Goal: Navigation & Orientation: Find specific page/section

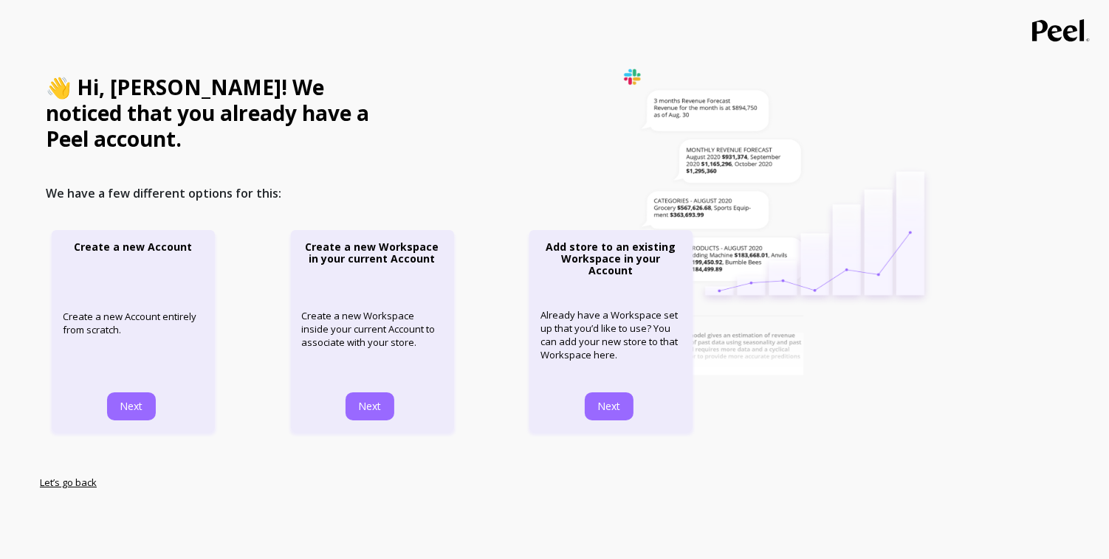
click at [84, 476] on link "Let’s go back" at bounding box center [68, 482] width 57 height 13
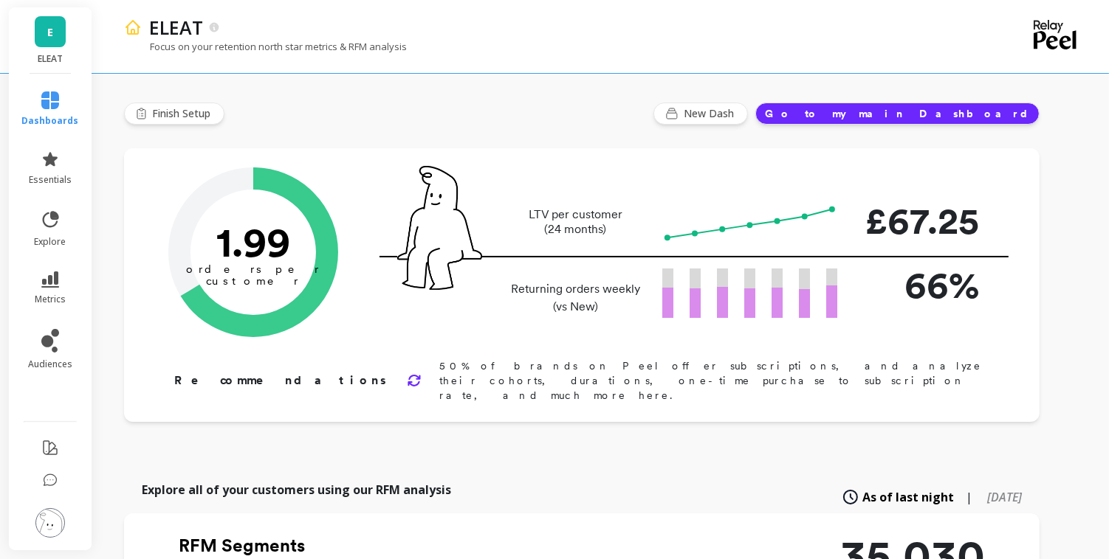
click at [44, 41] on link "E" at bounding box center [50, 31] width 31 height 31
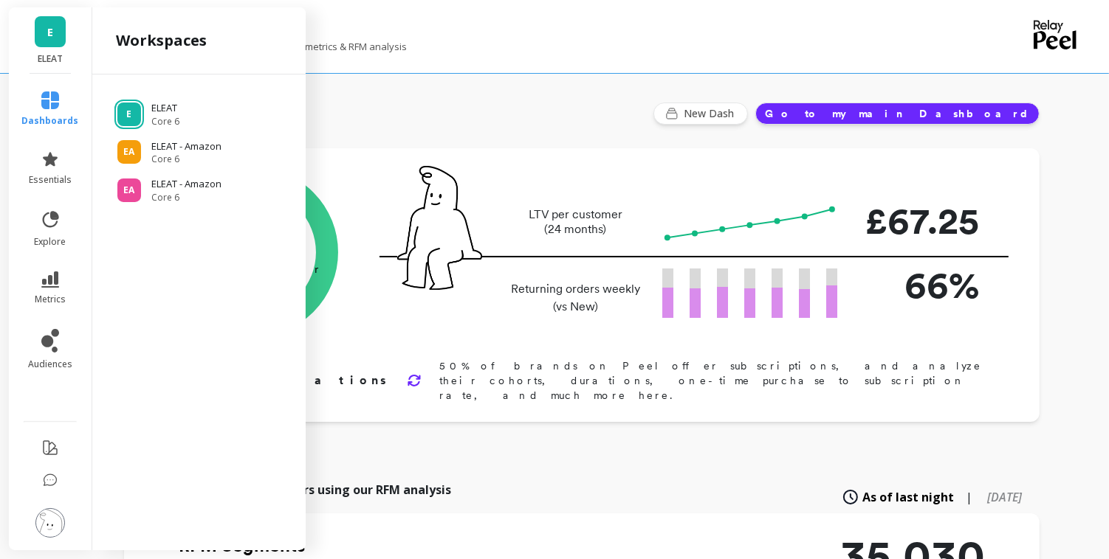
click at [42, 38] on link "E" at bounding box center [50, 31] width 31 height 31
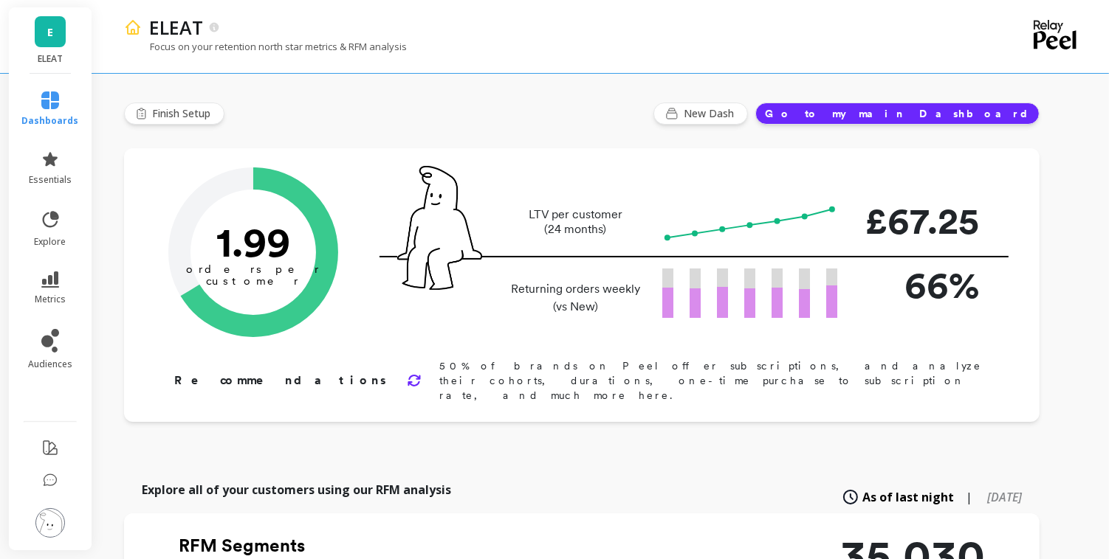
click at [407, 373] on icon at bounding box center [414, 380] width 15 height 15
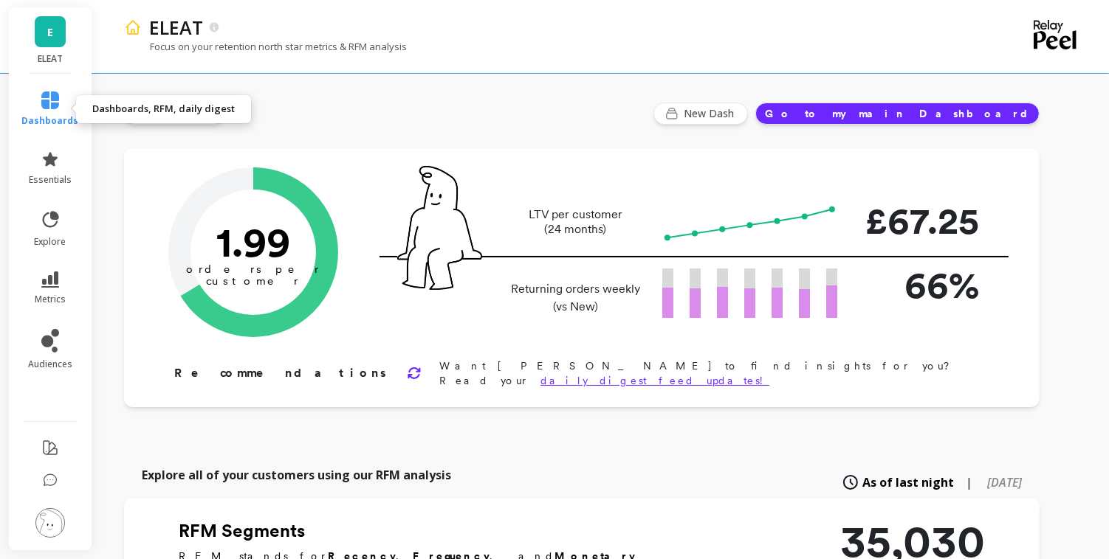
click at [38, 95] on link "dashboards" at bounding box center [50, 109] width 57 height 35
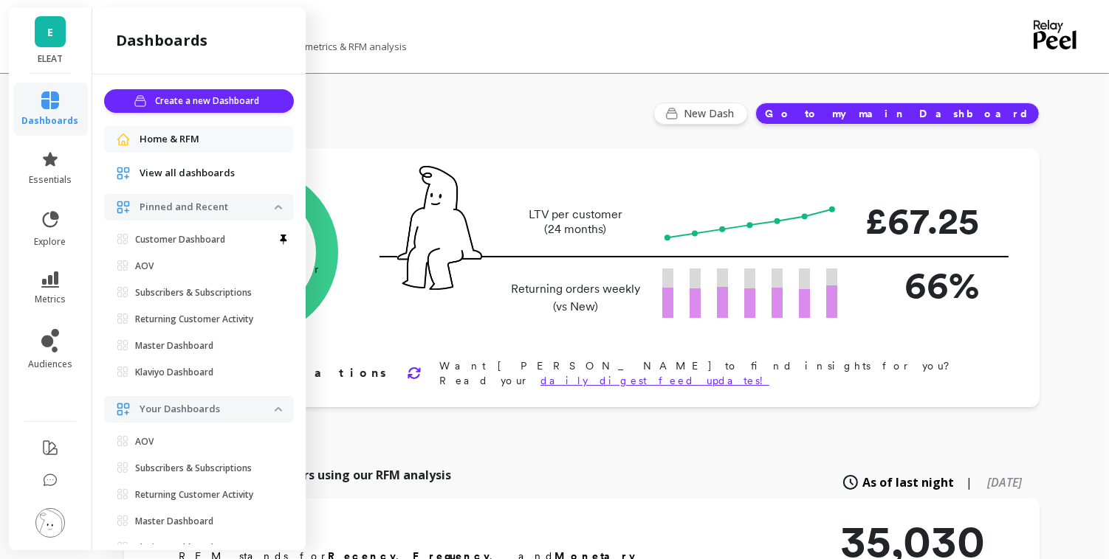
scroll to position [222, 0]
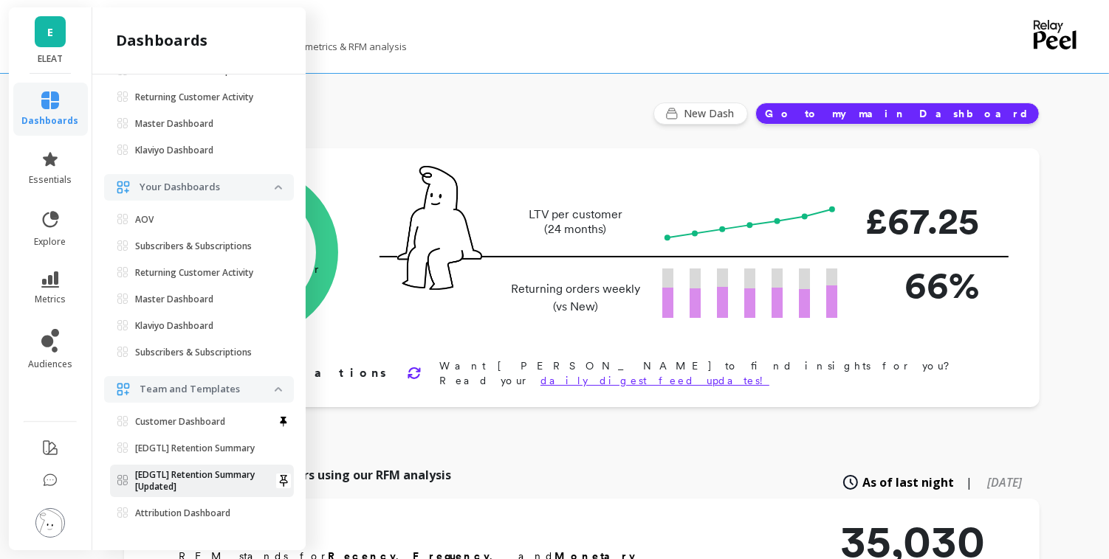
click at [187, 478] on p "[EDGTL] Retention Summary [Updated]" at bounding box center [204, 481] width 139 height 24
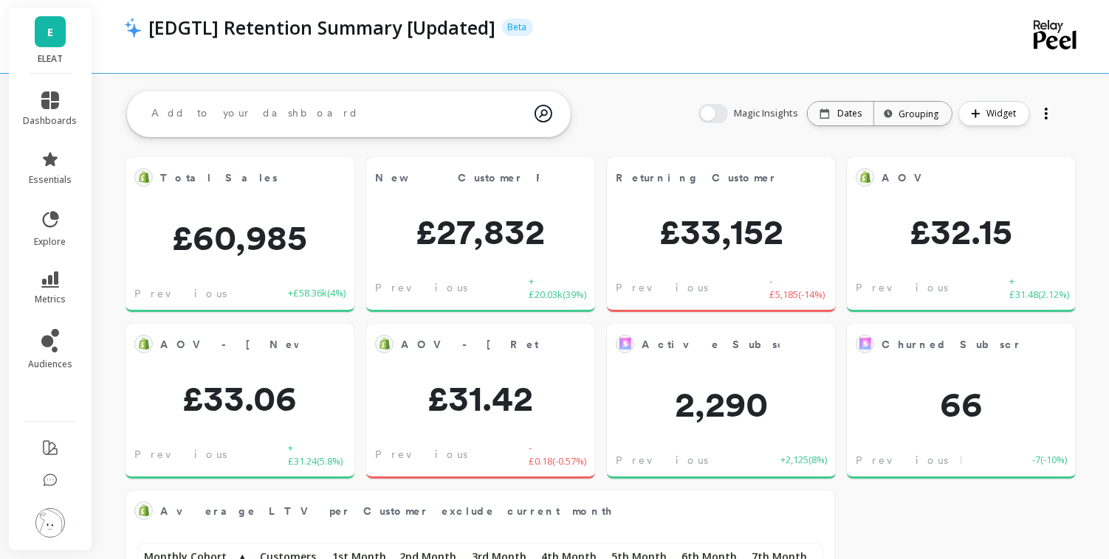
scroll to position [406, 679]
click at [52, 97] on icon at bounding box center [50, 101] width 18 height 18
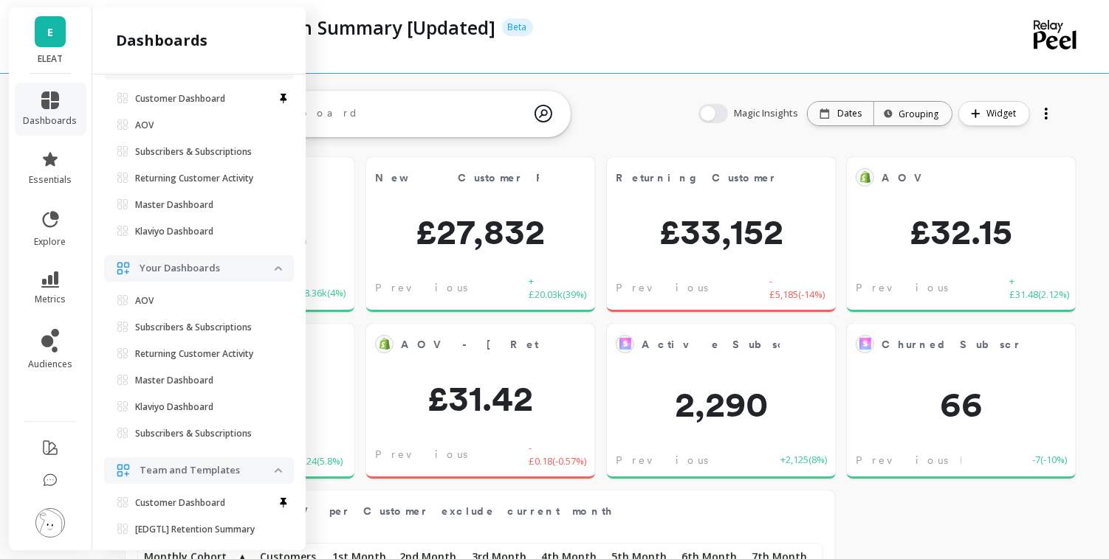
scroll to position [0, 0]
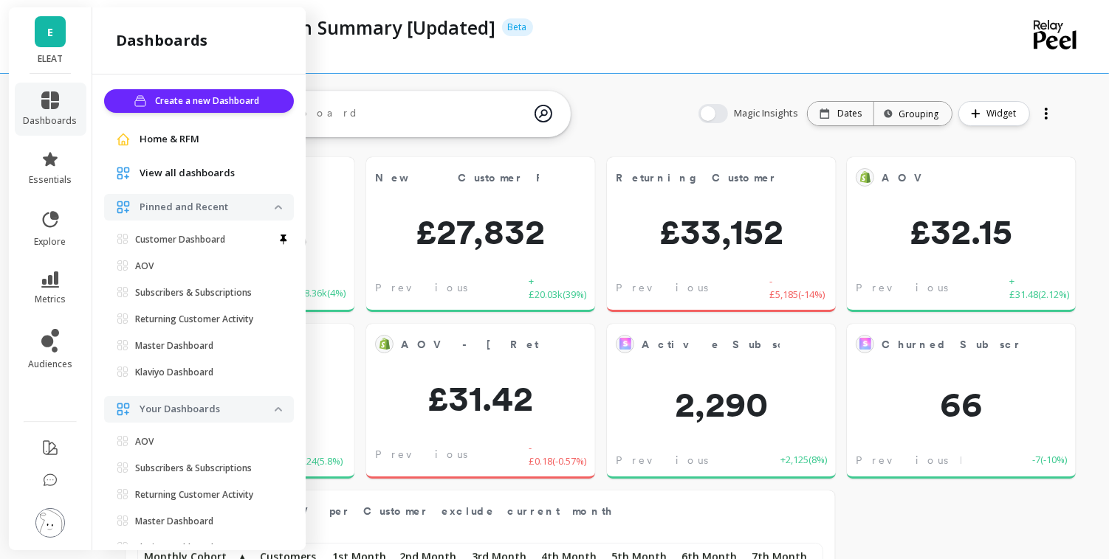
click at [168, 139] on span "Home & RFM" at bounding box center [169, 139] width 60 height 15
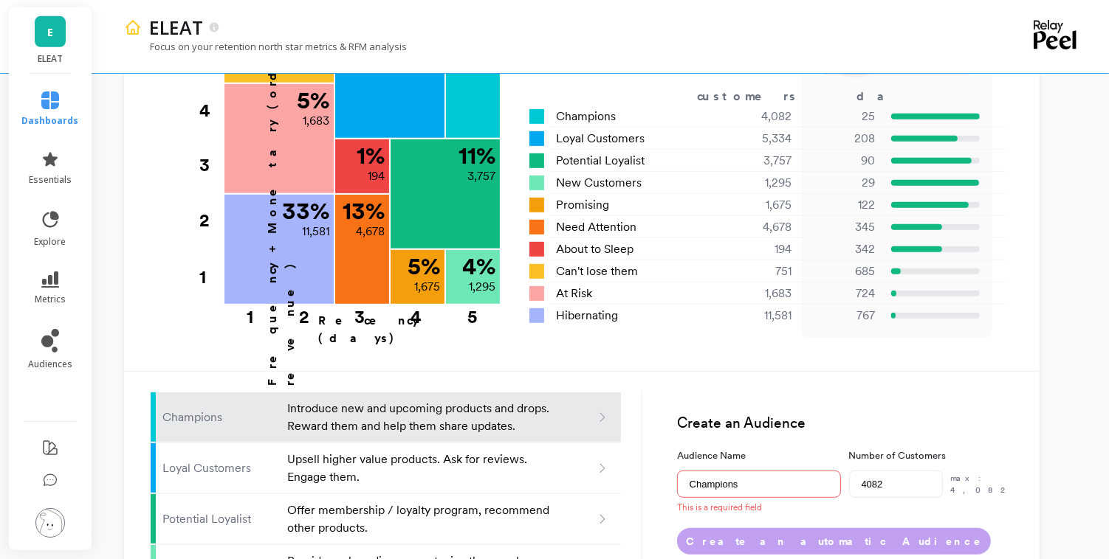
scroll to position [784, 0]
